Goal: Transaction & Acquisition: Subscribe to service/newsletter

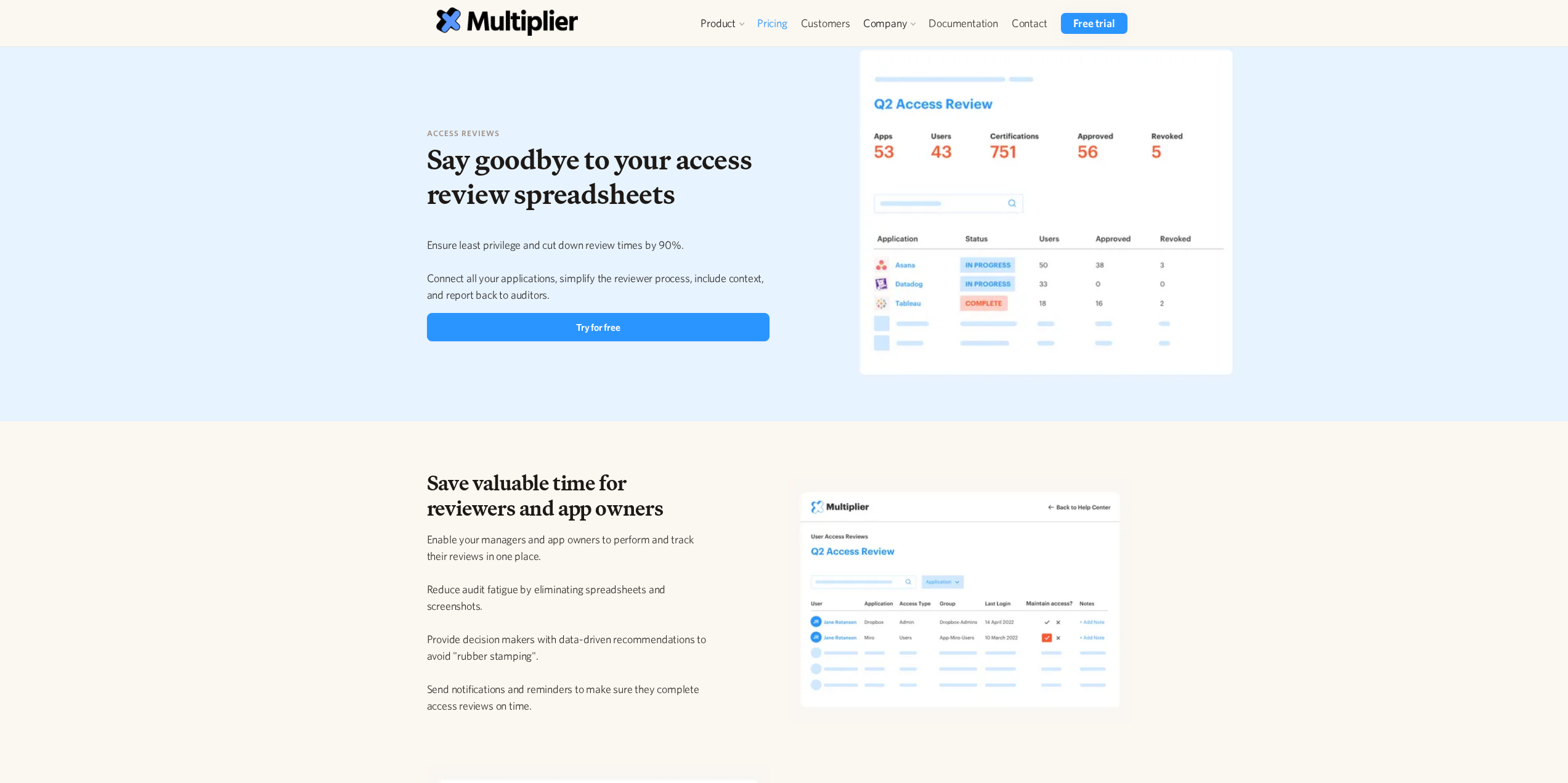
click at [779, 20] on link "Pricing" at bounding box center [772, 23] width 44 height 21
click at [737, 69] on link "Access Reviews" at bounding box center [749, 75] width 94 height 22
click at [633, 322] on link "Try for free" at bounding box center [599, 327] width 343 height 28
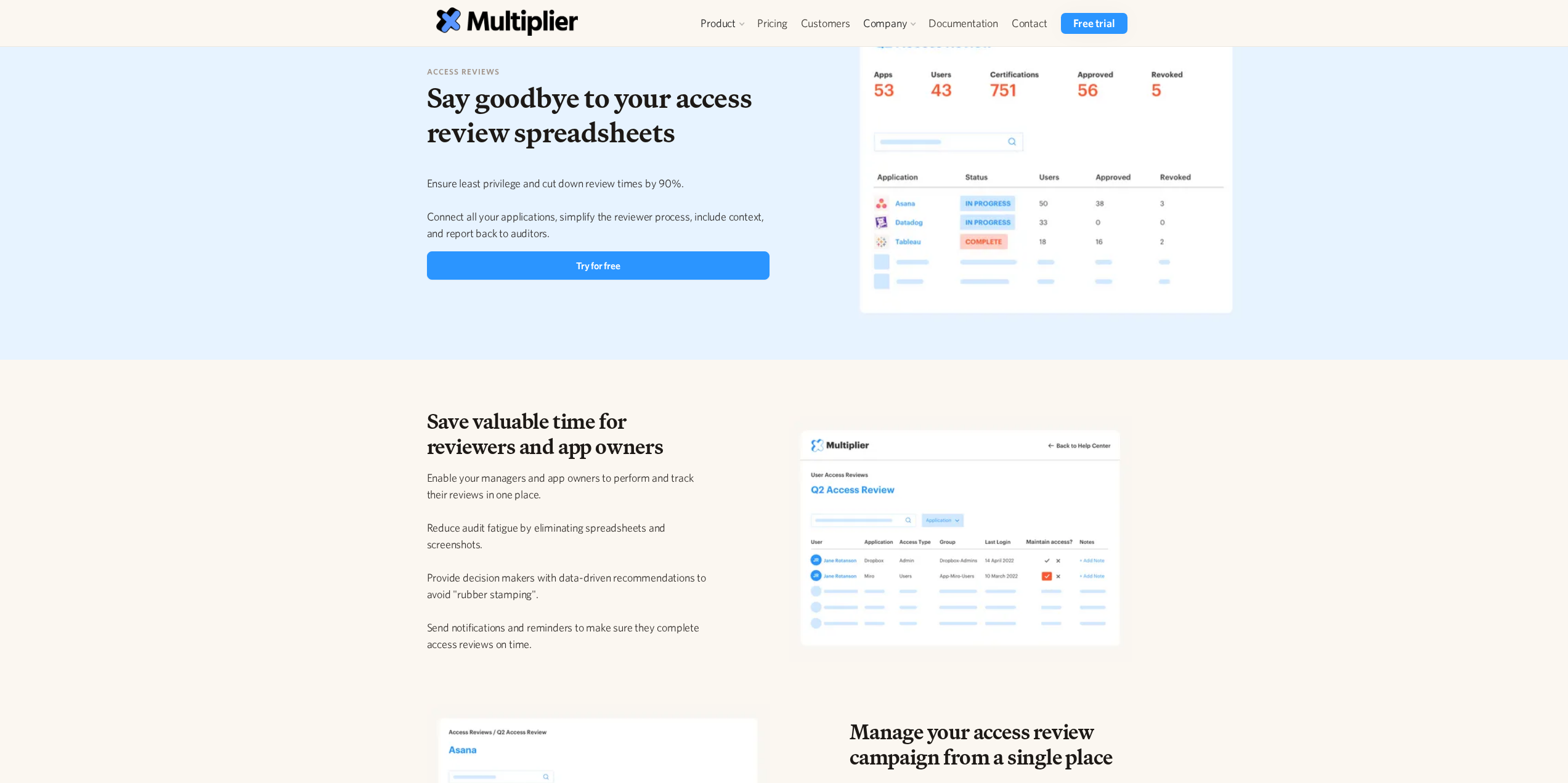
scroll to position [123, 0]
